Goal: Download file/media

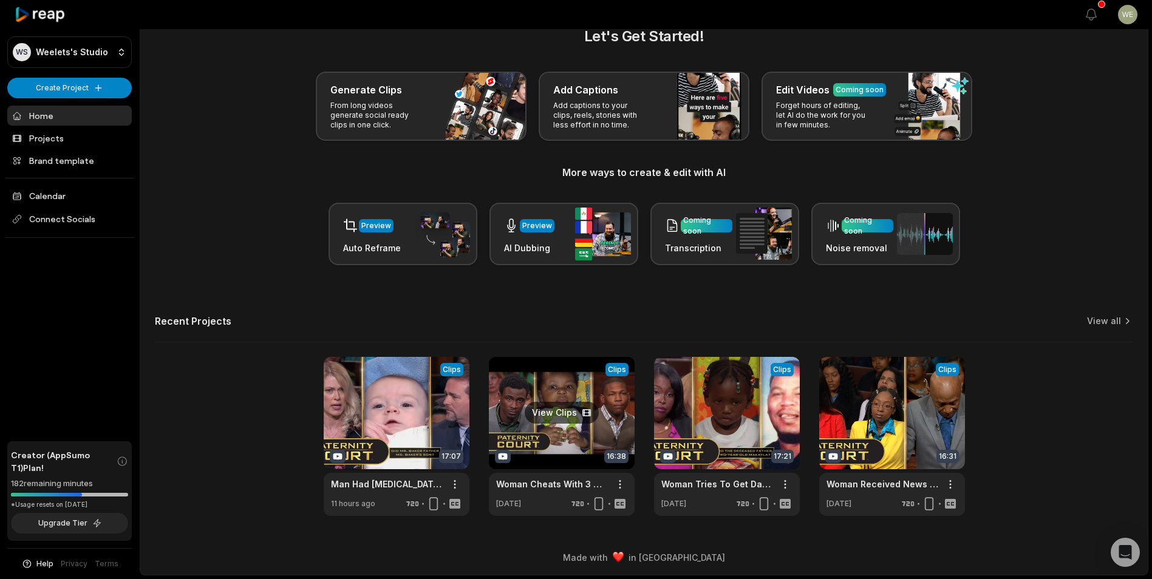
click at [593, 421] on link at bounding box center [562, 436] width 146 height 159
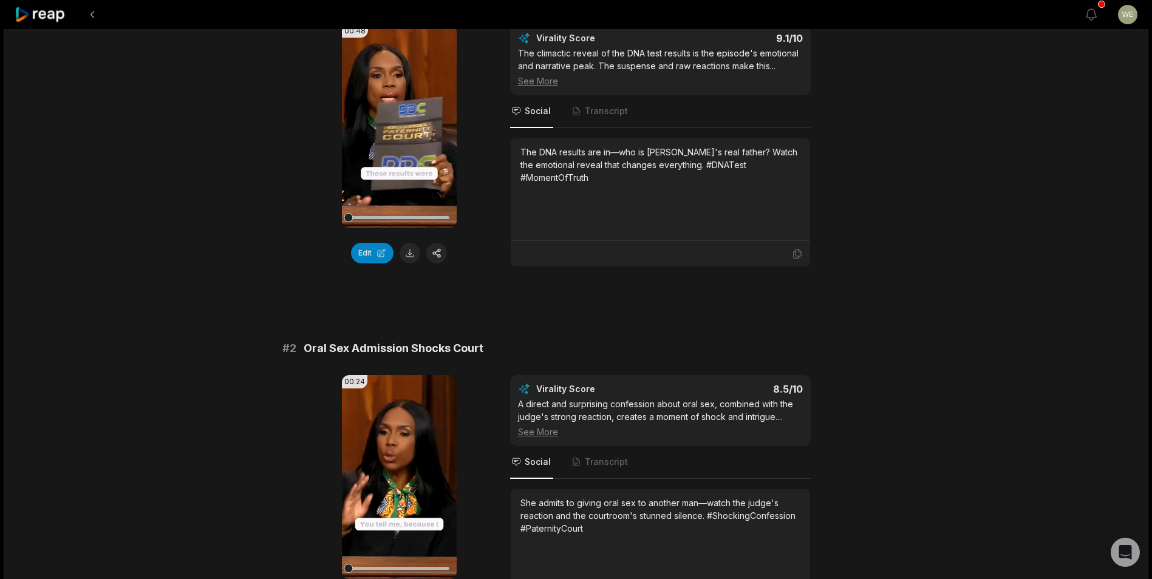
scroll to position [182, 0]
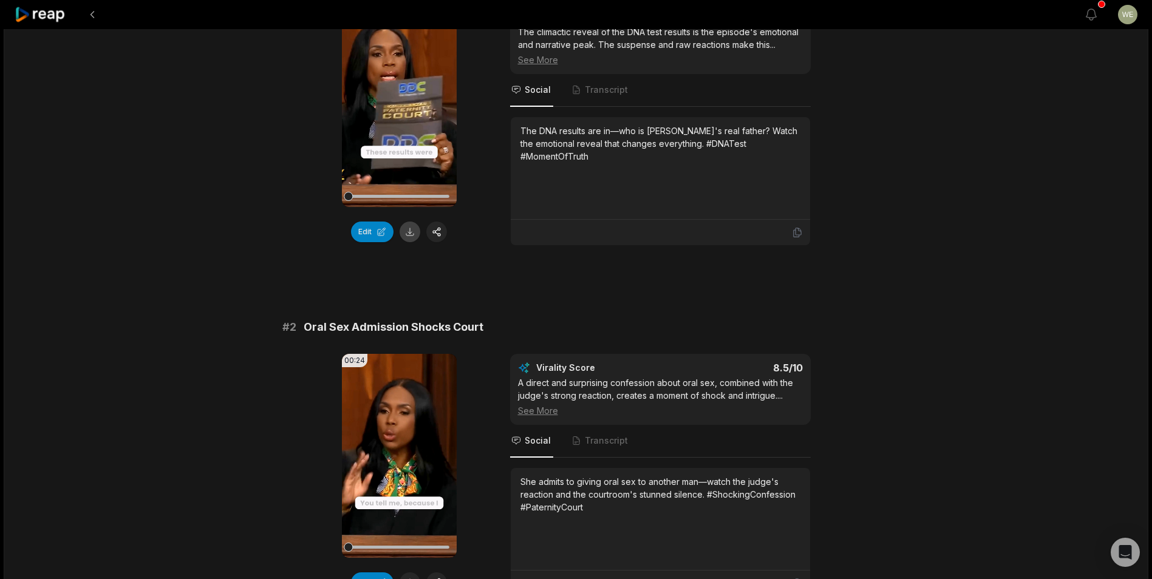
click at [410, 230] on button at bounding box center [410, 232] width 21 height 21
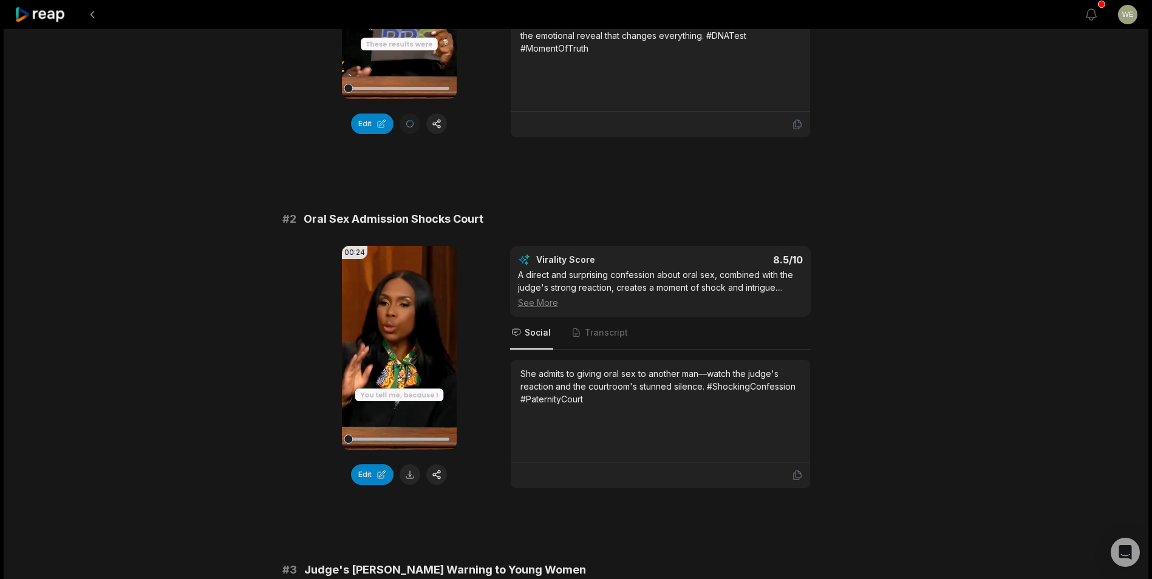
scroll to position [304, 0]
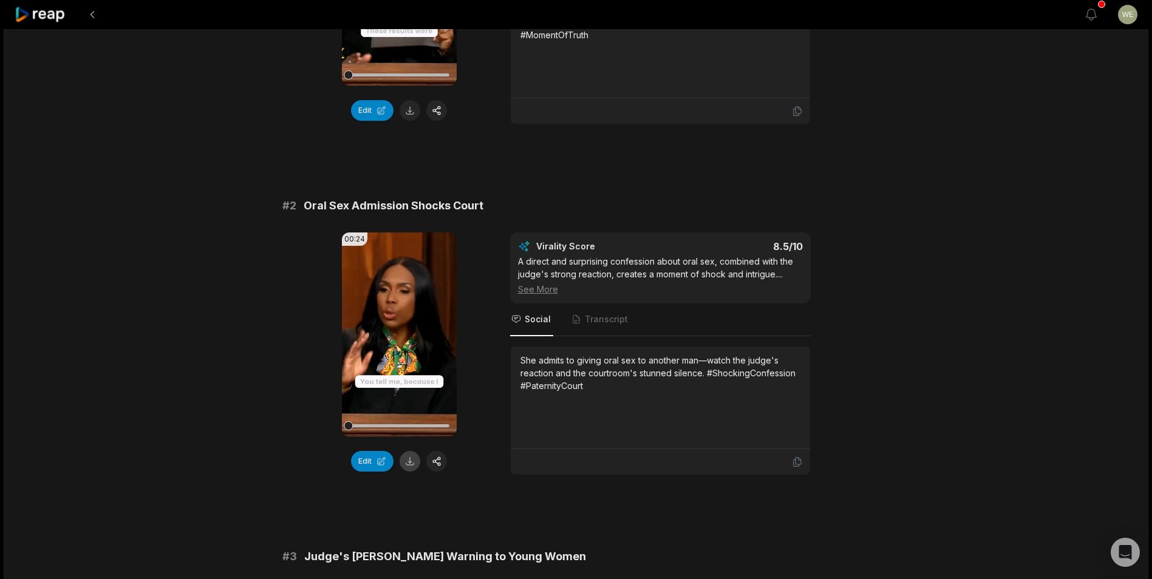
click at [407, 462] on button at bounding box center [410, 461] width 21 height 21
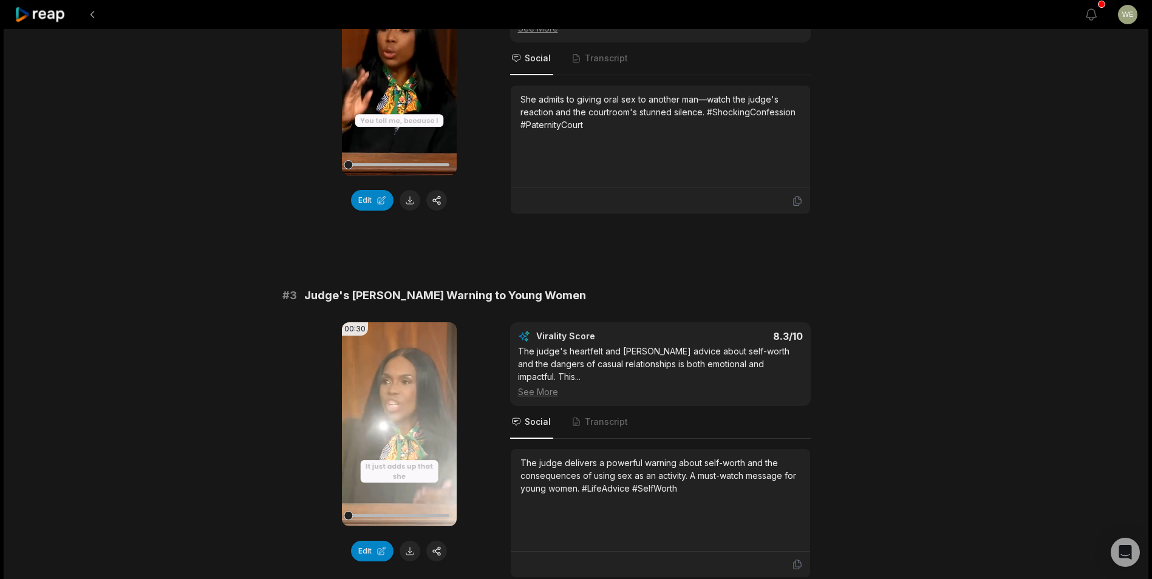
scroll to position [668, 0]
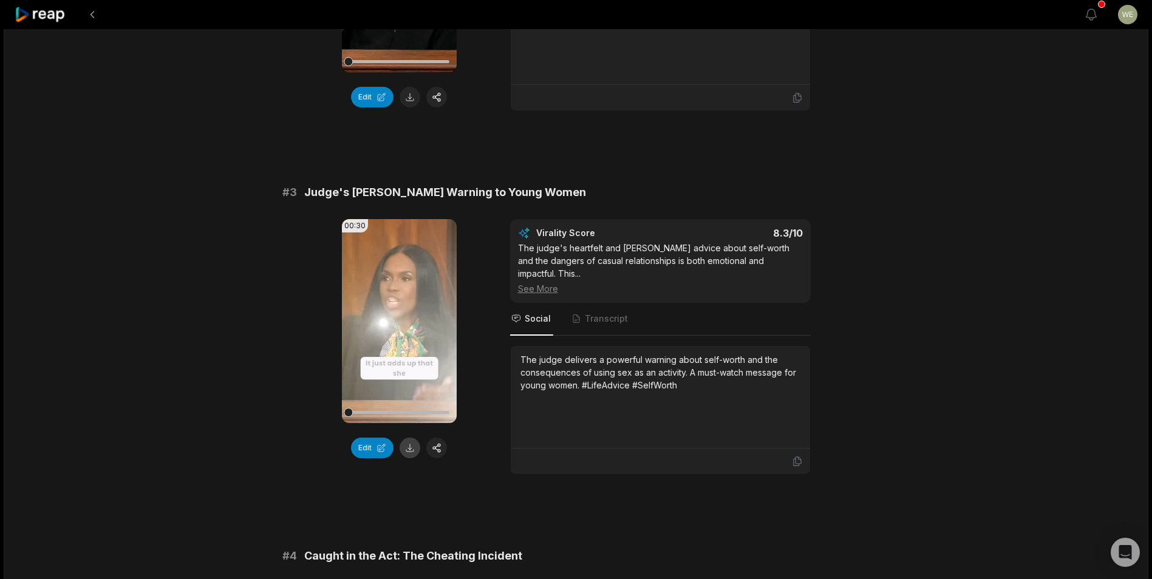
click at [412, 450] on button at bounding box center [410, 448] width 21 height 21
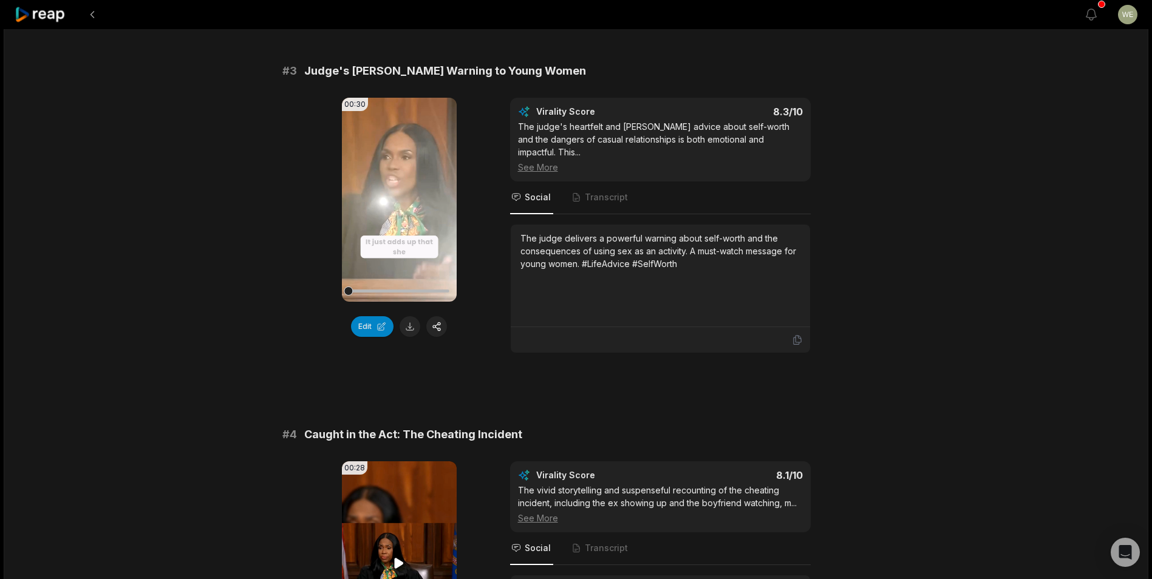
scroll to position [911, 0]
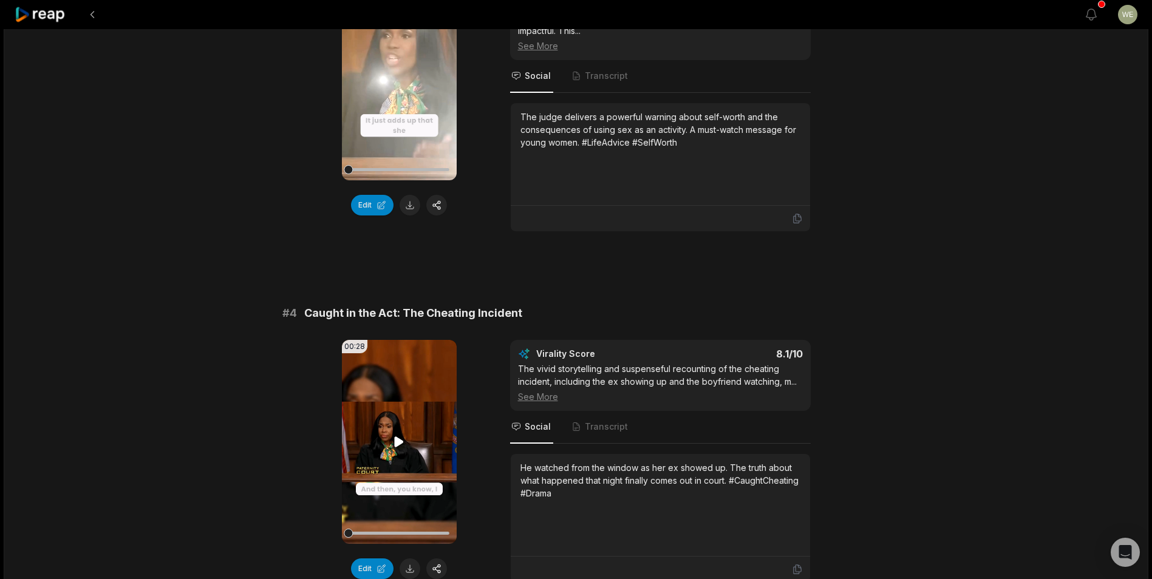
drag, startPoint x: 411, startPoint y: 555, endPoint x: 445, endPoint y: 529, distance: 42.9
click at [411, 559] on button at bounding box center [410, 569] width 21 height 21
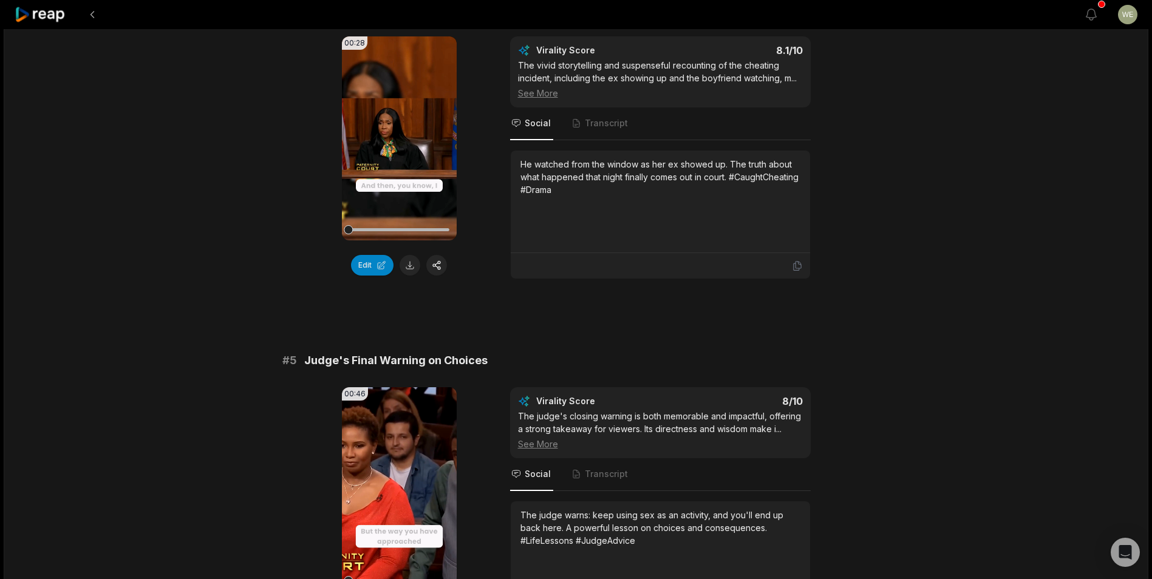
scroll to position [1397, 0]
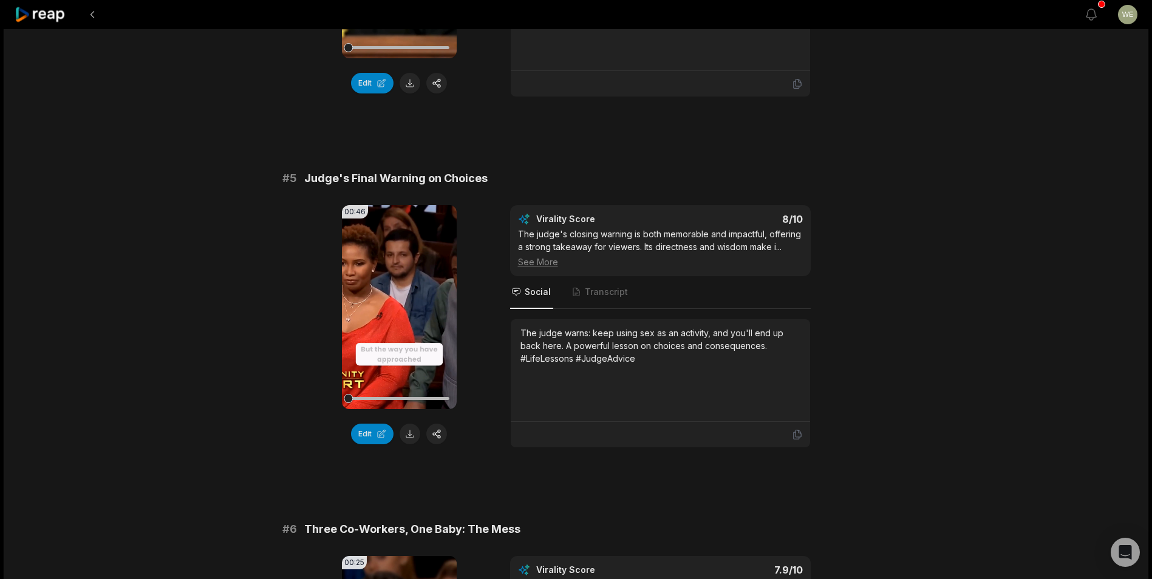
click at [416, 424] on button at bounding box center [410, 434] width 21 height 21
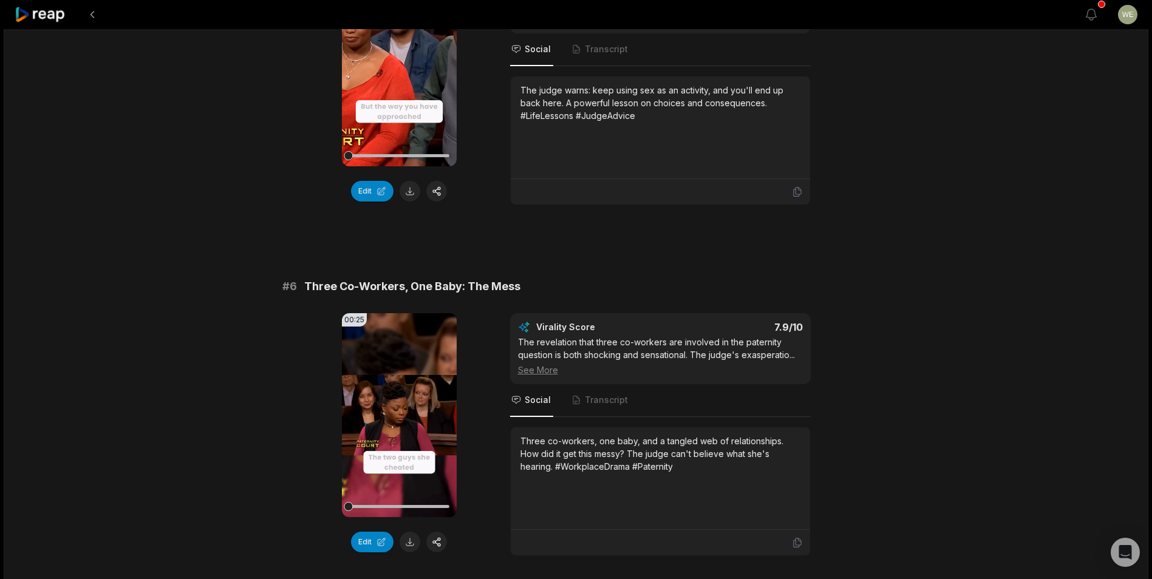
scroll to position [1822, 0]
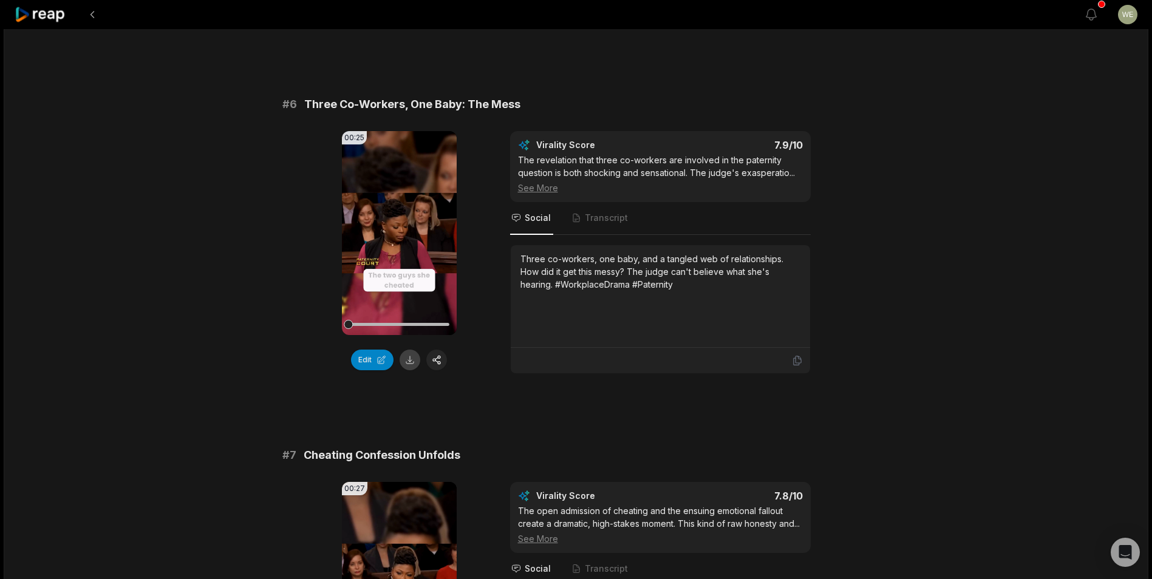
click at [409, 350] on button at bounding box center [410, 360] width 21 height 21
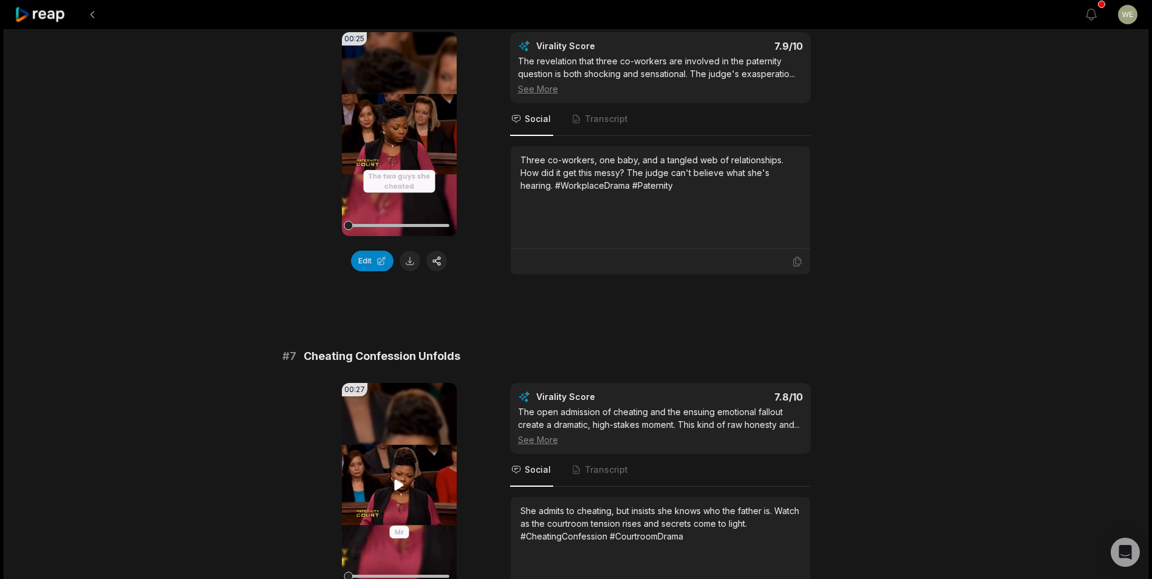
scroll to position [2004, 0]
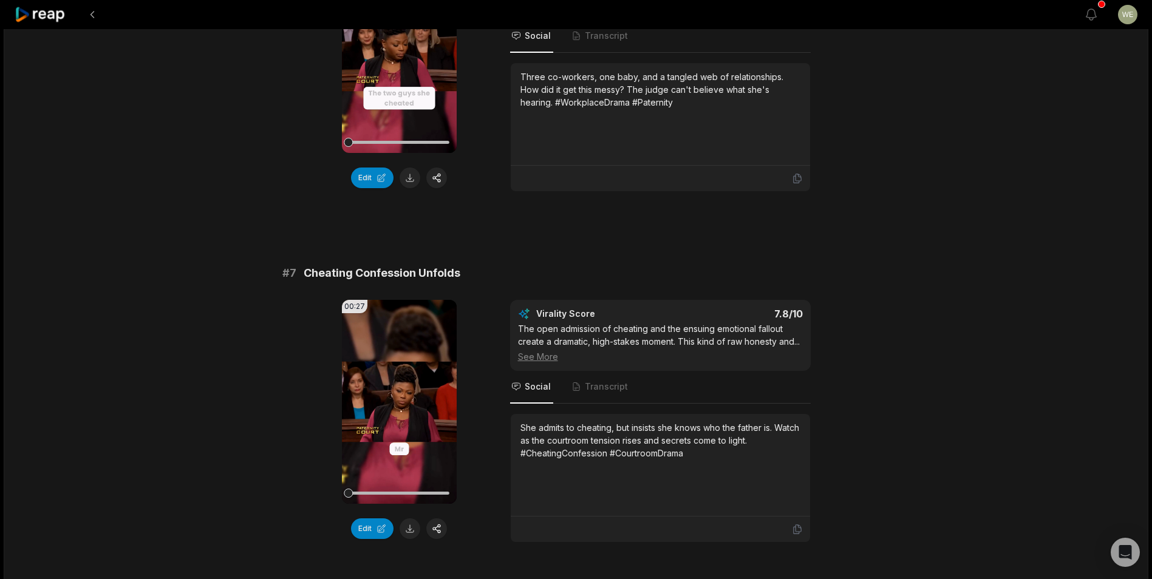
click at [408, 519] on button at bounding box center [410, 529] width 21 height 21
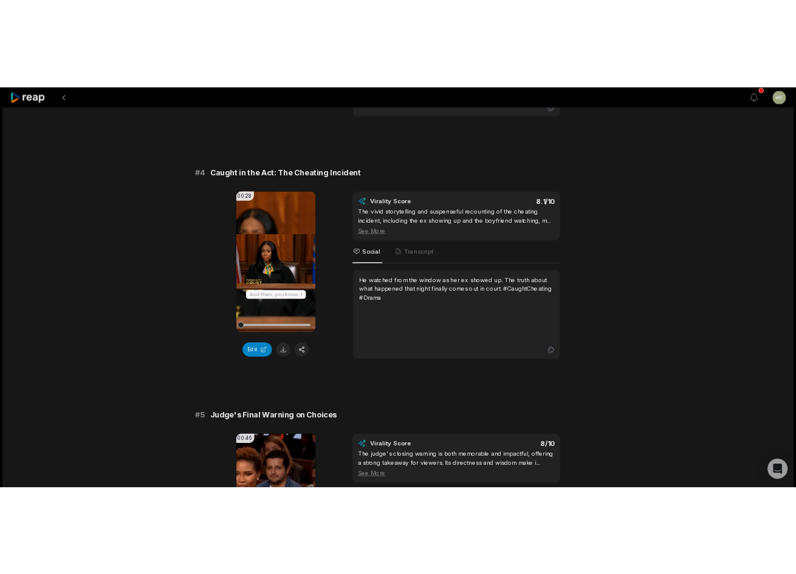
scroll to position [1093, 0]
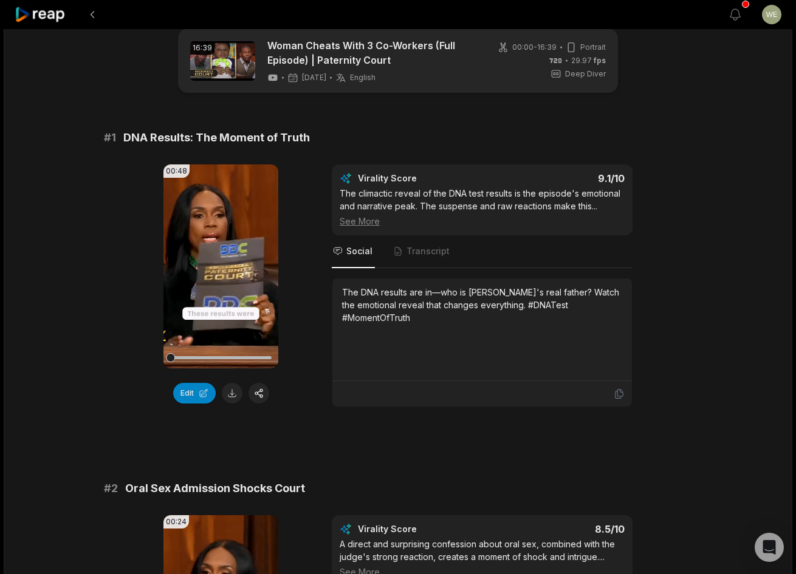
scroll to position [0, 0]
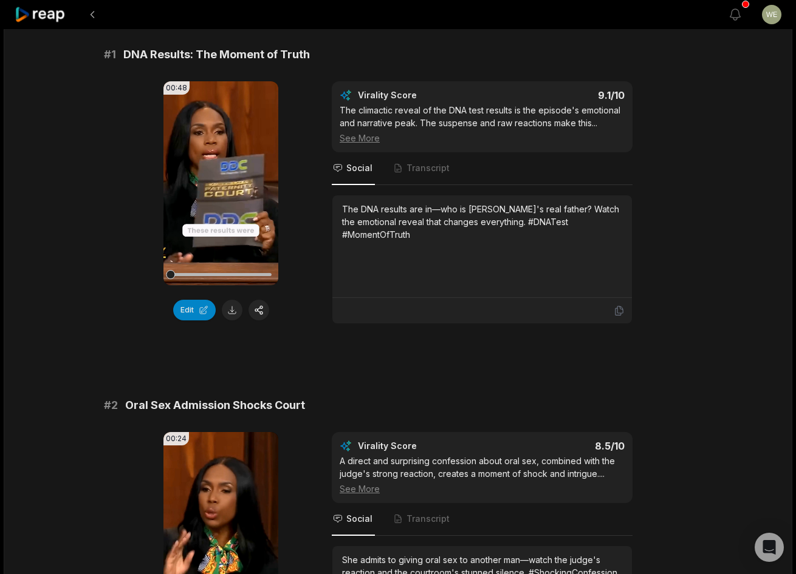
scroll to position [243, 0]
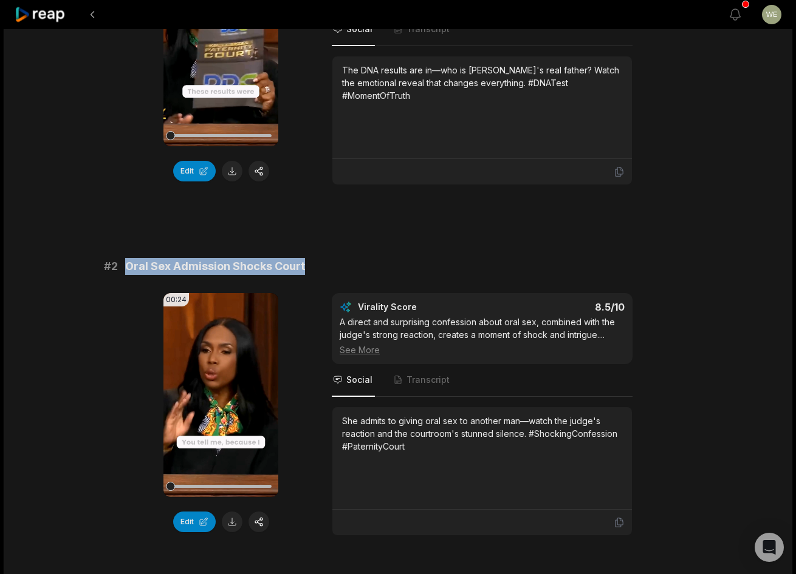
drag, startPoint x: 129, startPoint y: 265, endPoint x: 315, endPoint y: 265, distance: 185.8
click at [315, 265] on div "# 2 Oral Sex Admission Shocks Court" at bounding box center [398, 266] width 588 height 17
drag, startPoint x: 315, startPoint y: 265, endPoint x: 234, endPoint y: 270, distance: 80.3
copy span "Oral Sex Admission Shocks Court"
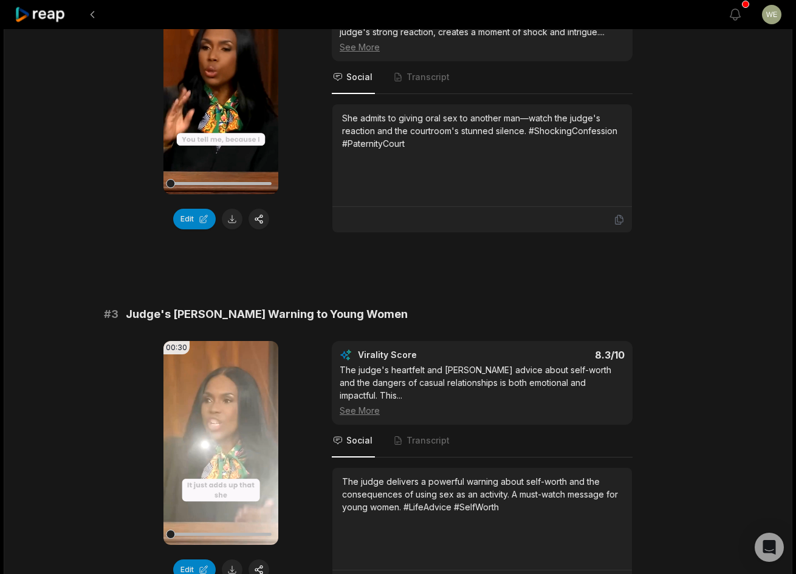
scroll to position [547, 0]
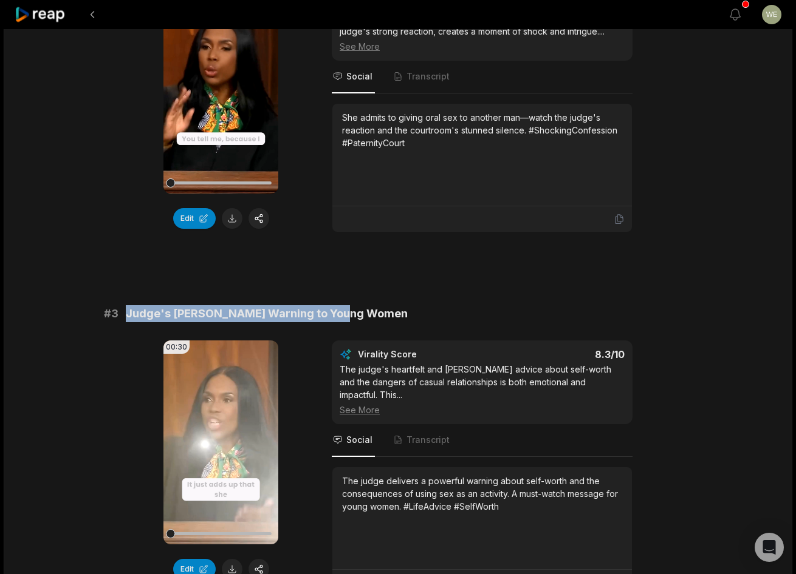
drag, startPoint x: 126, startPoint y: 316, endPoint x: 369, endPoint y: 305, distance: 243.1
click at [369, 305] on div "# 3 Judge's [PERSON_NAME] Warning to Young Women" at bounding box center [398, 313] width 588 height 17
drag, startPoint x: 369, startPoint y: 305, endPoint x: 307, endPoint y: 307, distance: 62.0
copy span "Judge's [PERSON_NAME] Warning to Young Women"
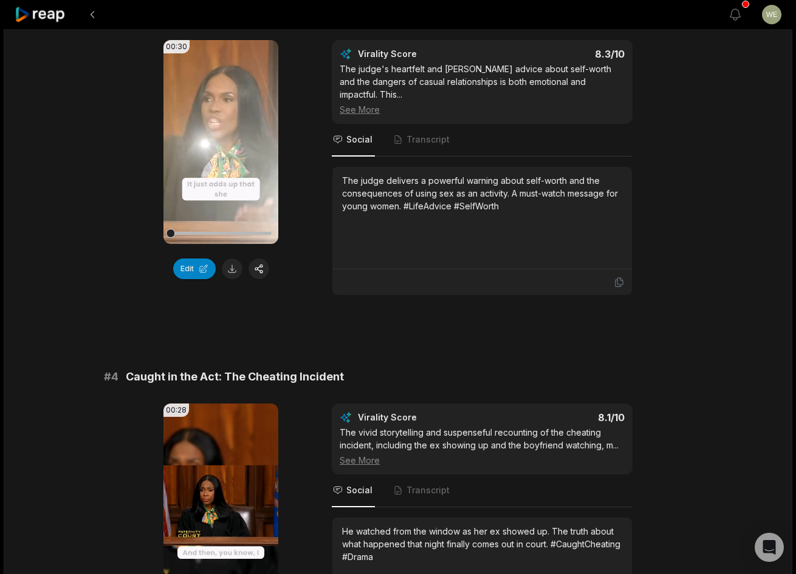
scroll to position [972, 0]
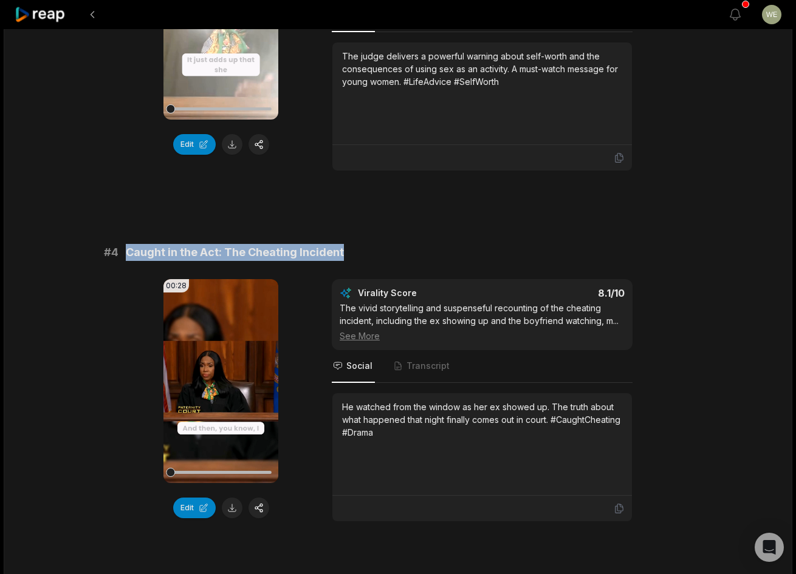
drag, startPoint x: 123, startPoint y: 239, endPoint x: 363, endPoint y: 237, distance: 239.9
click at [363, 244] on div "# 4 Caught in the Act: The Cheating Incident" at bounding box center [398, 252] width 588 height 17
drag, startPoint x: 363, startPoint y: 237, endPoint x: 320, endPoint y: 239, distance: 42.5
copy span "Caught in the Act: The Cheating Incident"
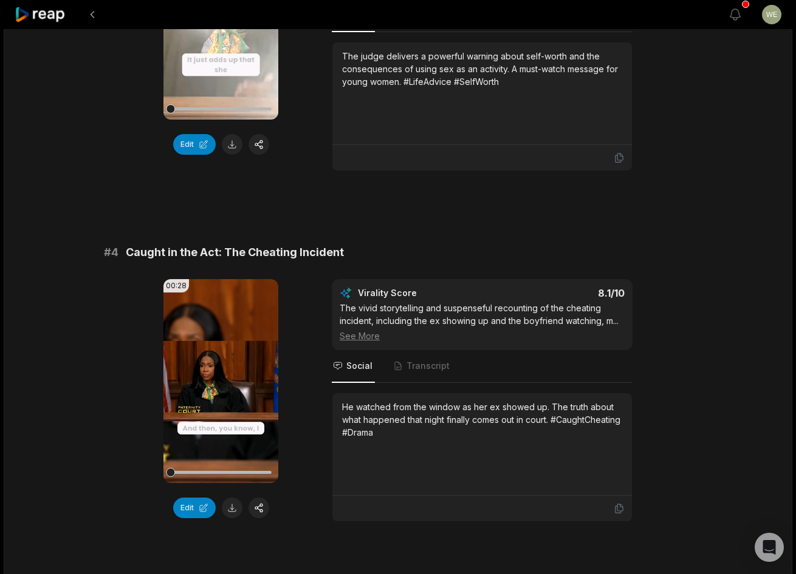
drag, startPoint x: 747, startPoint y: 165, endPoint x: 742, endPoint y: 160, distance: 7.3
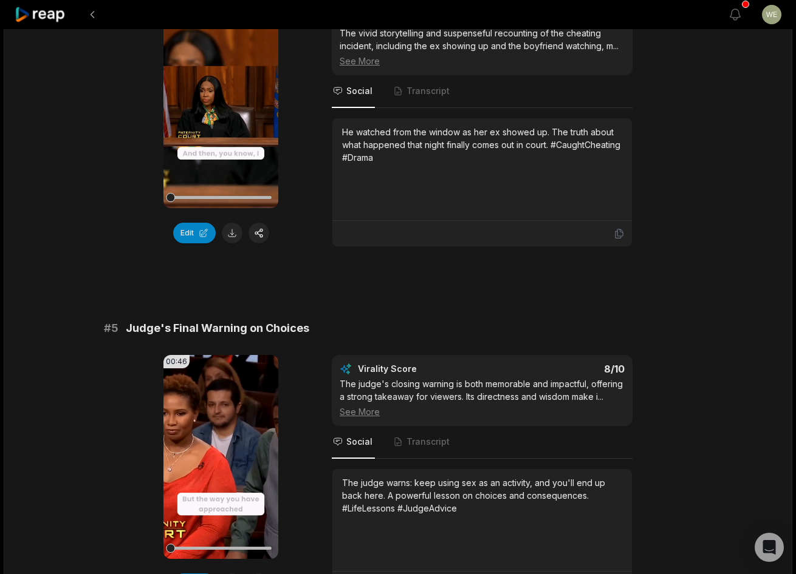
scroll to position [1336, 0]
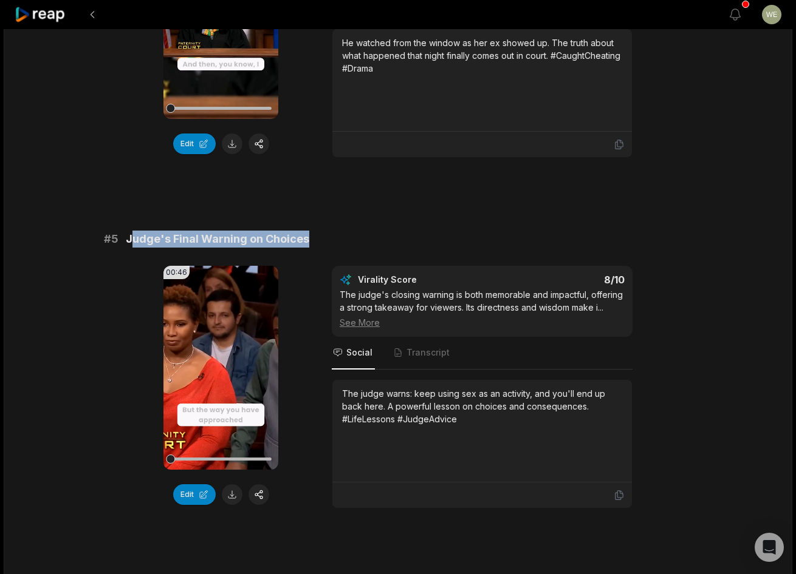
drag, startPoint x: 129, startPoint y: 225, endPoint x: 324, endPoint y: 227, distance: 195.0
click at [324, 231] on div "# 5 Judge's Final Warning on Choices" at bounding box center [398, 239] width 588 height 17
drag, startPoint x: 324, startPoint y: 227, endPoint x: 154, endPoint y: 223, distance: 170.1
click at [163, 231] on span "Judge's Final Warning on Choices" at bounding box center [217, 239] width 183 height 17
drag, startPoint x: 124, startPoint y: 226, endPoint x: 318, endPoint y: 225, distance: 193.1
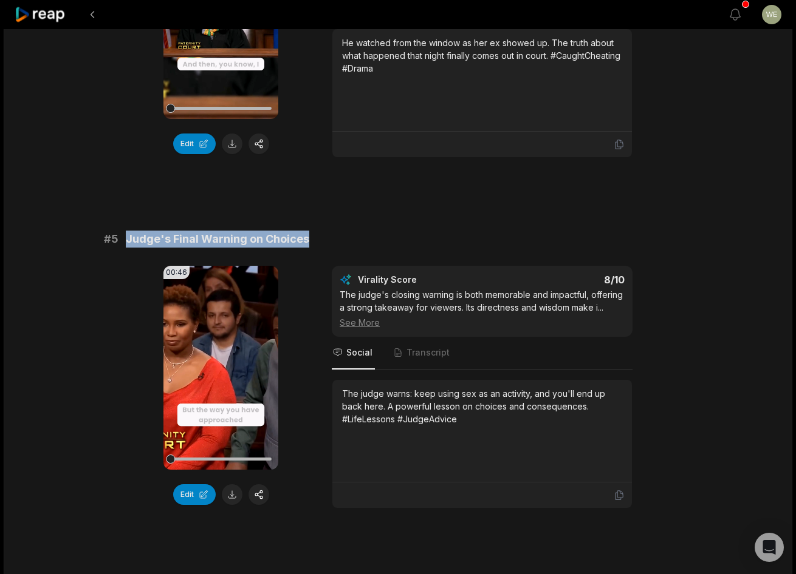
click at [318, 231] on div "# 5 Judge's Final Warning on Choices" at bounding box center [398, 239] width 588 height 17
drag, startPoint x: 318, startPoint y: 225, endPoint x: 273, endPoint y: 228, distance: 45.1
copy span "Judge's Final Warning on Choices"
click at [756, 267] on div "16:39 Woman Cheats With 3 Co-Workers (Full Episode) | Paternity Court [DATE] En…" at bounding box center [398, 537] width 788 height 3688
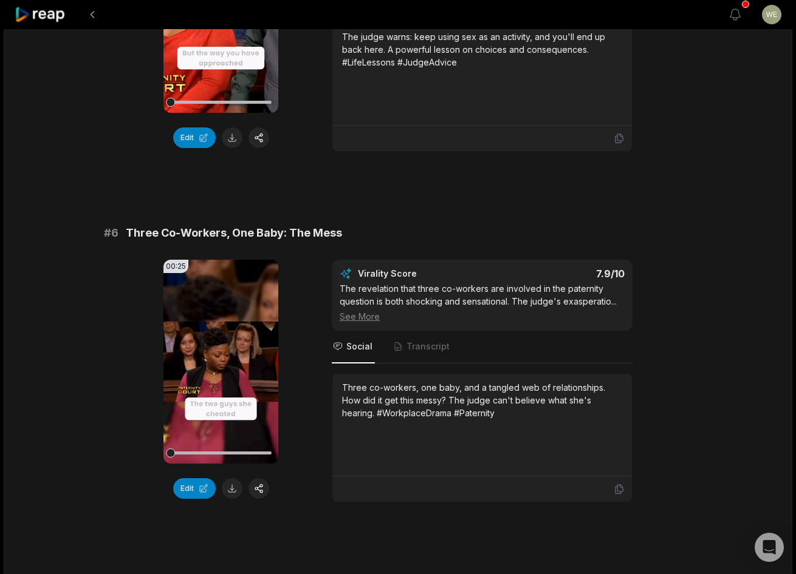
scroll to position [1700, 0]
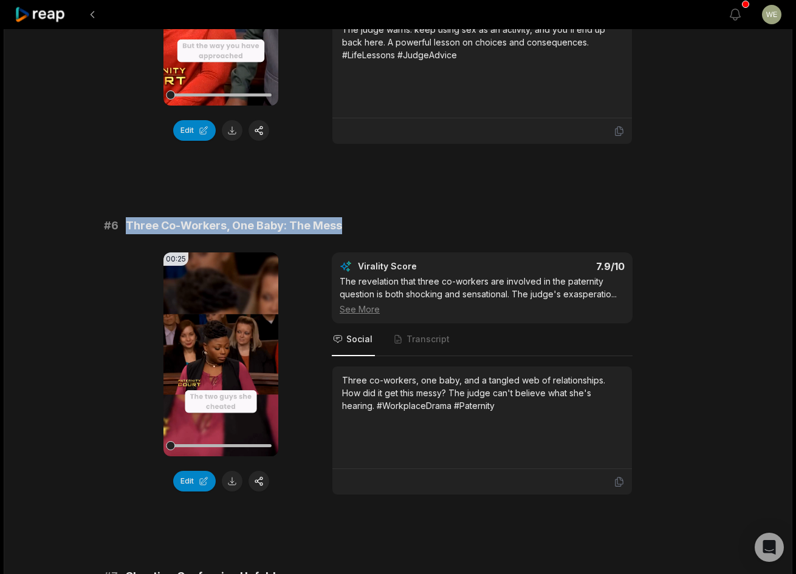
drag, startPoint x: 121, startPoint y: 210, endPoint x: 347, endPoint y: 214, distance: 226.6
click at [347, 217] on div "# 6 Three Co-Workers, One Baby: The Mess" at bounding box center [398, 225] width 588 height 17
drag, startPoint x: 347, startPoint y: 214, endPoint x: 299, endPoint y: 214, distance: 48.6
copy div "Three Co-Workers, One Baby: The Mess"
click at [732, 185] on div "16:39 Woman Cheats With 3 Co-Workers (Full Episode) | Paternity Court [DATE] En…" at bounding box center [398, 173] width 788 height 3688
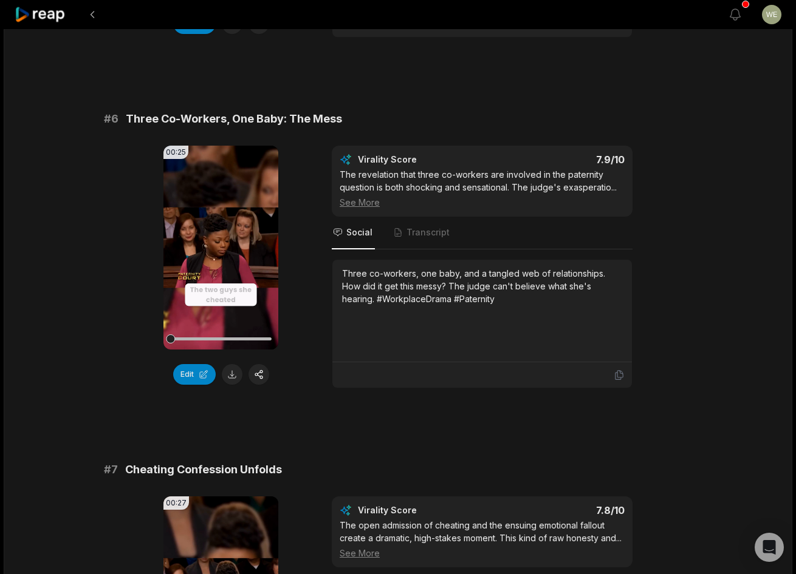
scroll to position [1943, 0]
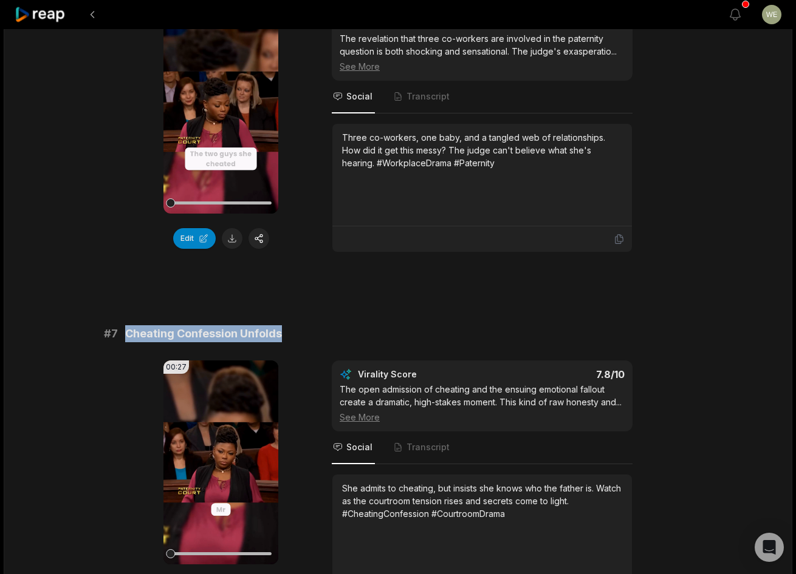
drag, startPoint x: 122, startPoint y: 321, endPoint x: 316, endPoint y: 321, distance: 194.3
click at [316, 326] on div "# 7 Cheating Confession Unfolds" at bounding box center [398, 334] width 588 height 17
drag, startPoint x: 316, startPoint y: 321, endPoint x: 244, endPoint y: 327, distance: 73.1
copy span "Cheating Confession Unfolds"
